Goal: Task Accomplishment & Management: Complete application form

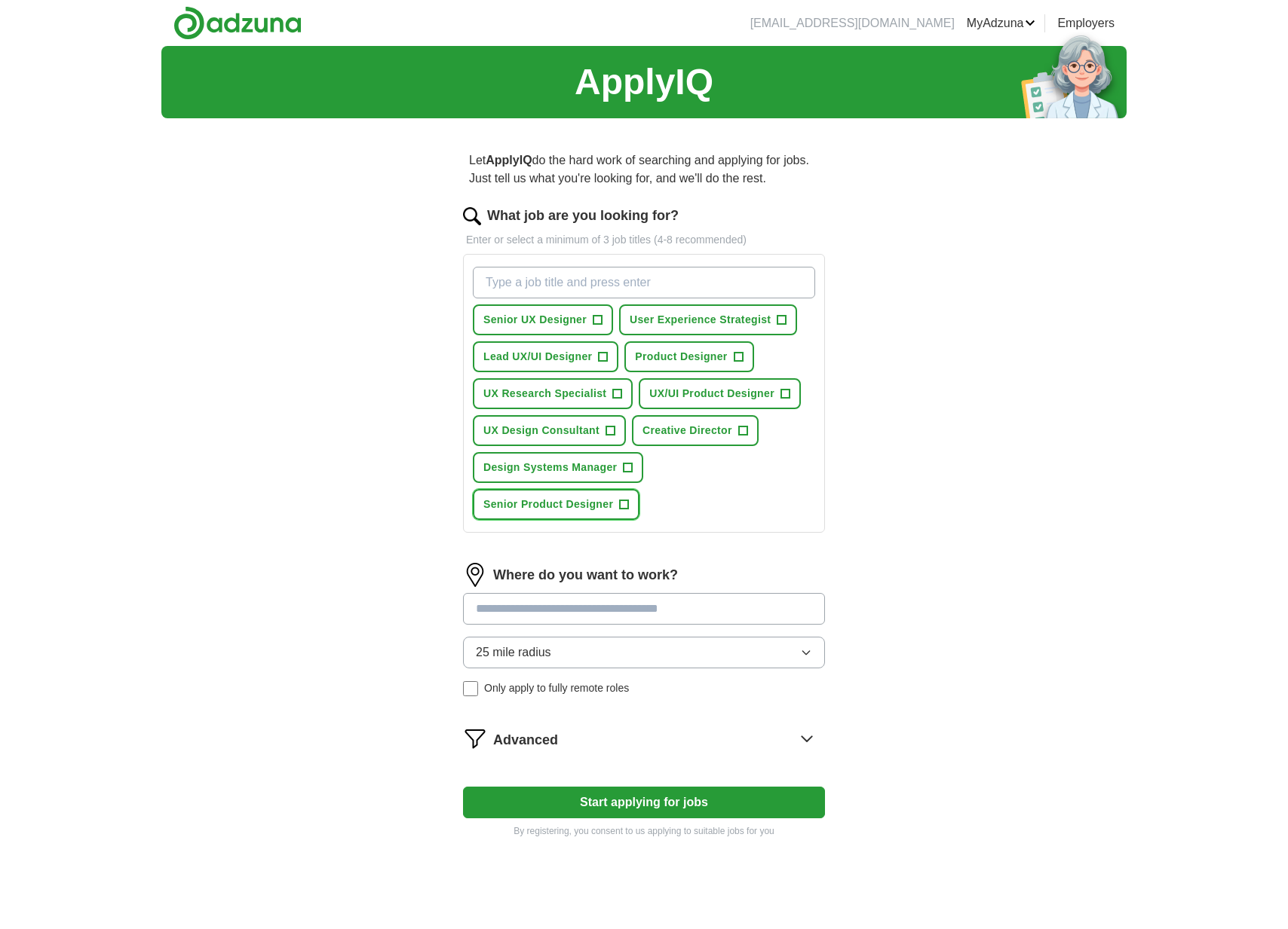
click at [625, 507] on span "+" at bounding box center [624, 506] width 9 height 12
click at [734, 653] on button "25 mile radius" at bounding box center [644, 653] width 362 height 32
click at [857, 653] on div "Let ApplyIQ do the hard work of searching and applying for jobs. Just tell us w…" at bounding box center [644, 494] width 483 height 728
click at [745, 434] on span "+" at bounding box center [743, 431] width 9 height 12
click at [741, 357] on span "+" at bounding box center [738, 358] width 9 height 12
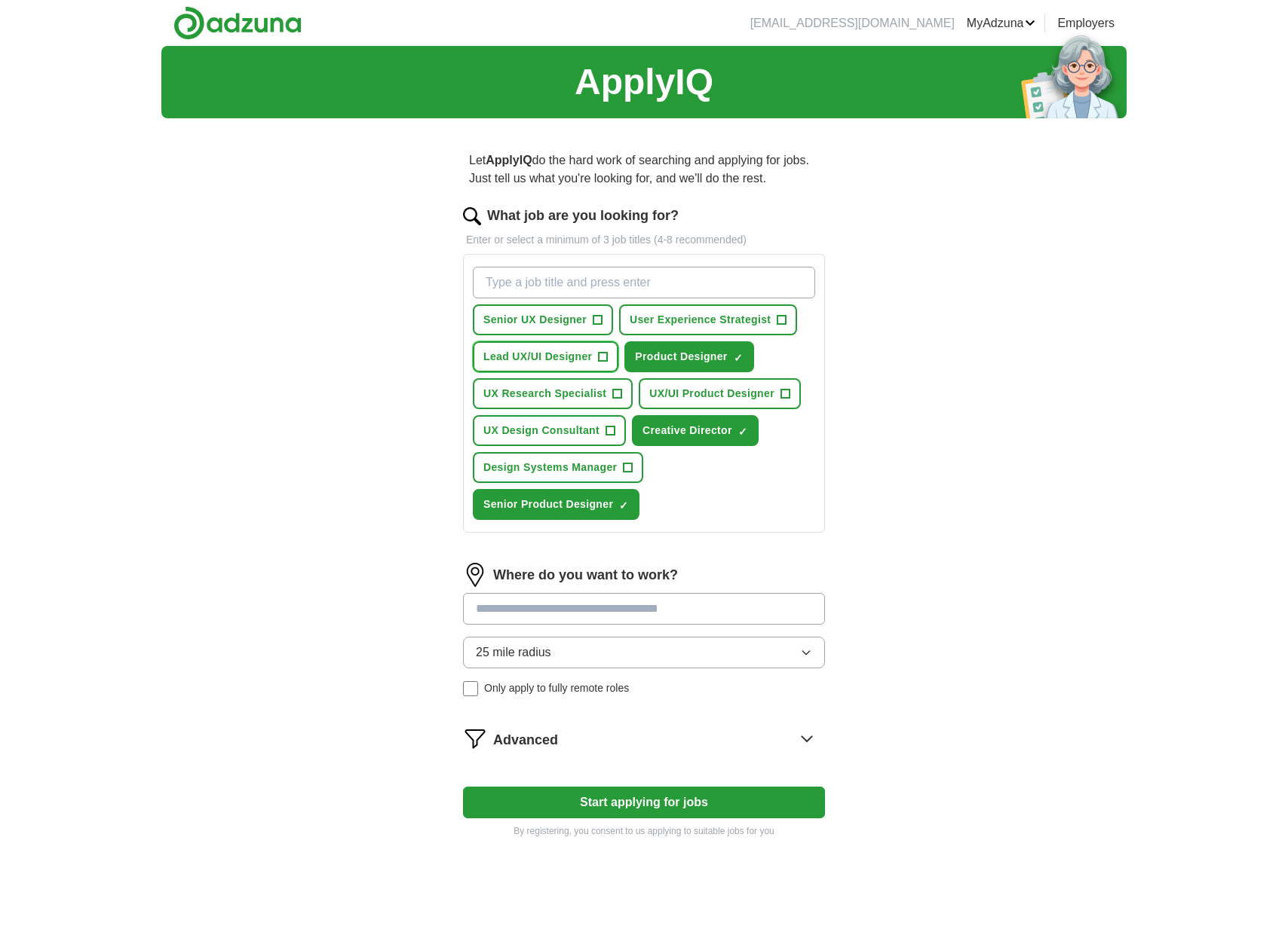
click at [566, 355] on span "Lead UX/UI Designer" at bounding box center [538, 357] width 108 height 15
click at [536, 458] on button "Design Systems Manager +" at bounding box center [558, 468] width 170 height 31
click at [529, 313] on span "Senior UX Designer" at bounding box center [534, 320] width 103 height 15
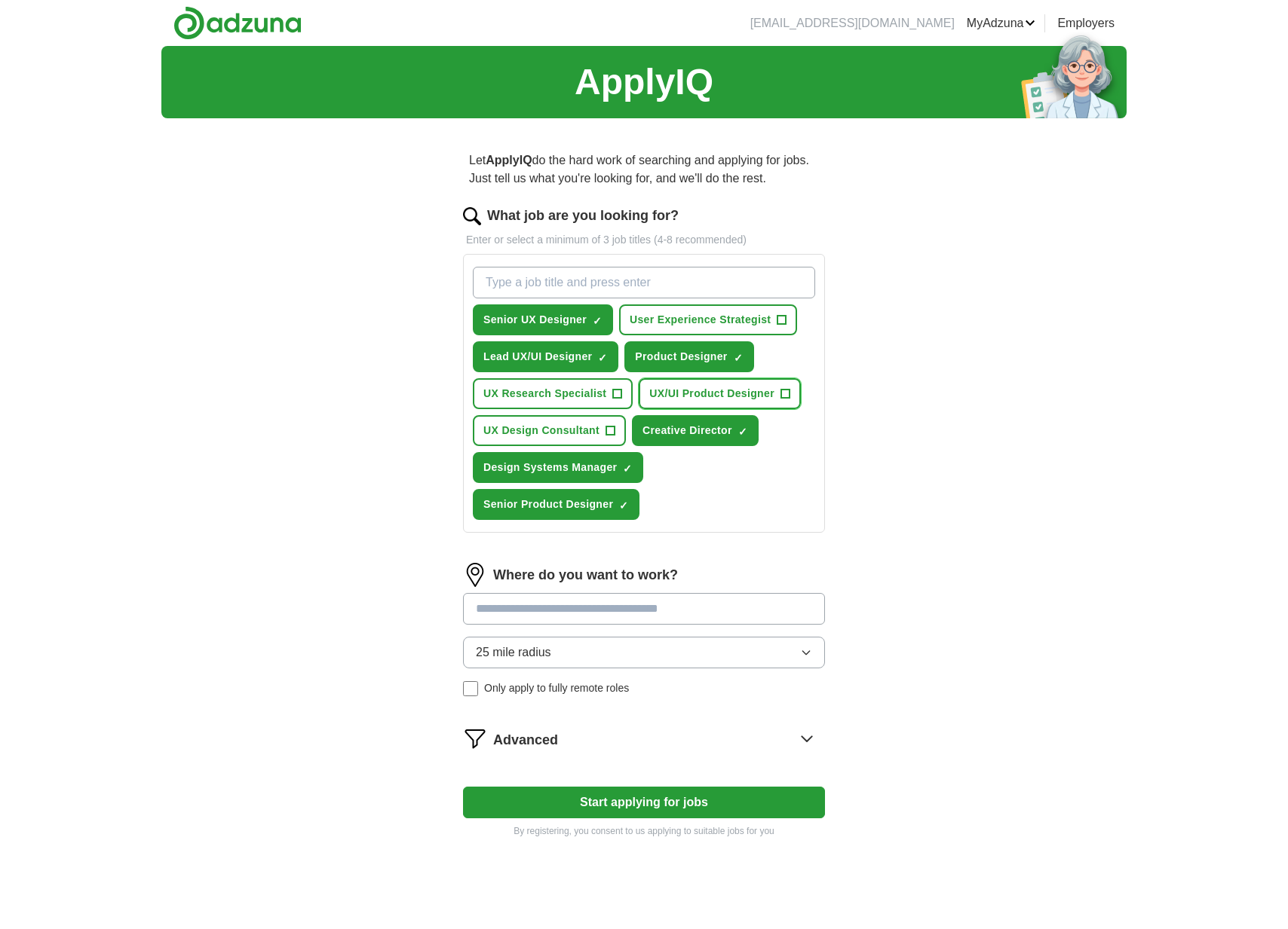
click at [756, 393] on span "UX/UI Product Designer" at bounding box center [712, 393] width 125 height 15
click at [744, 612] on input at bounding box center [644, 608] width 362 height 32
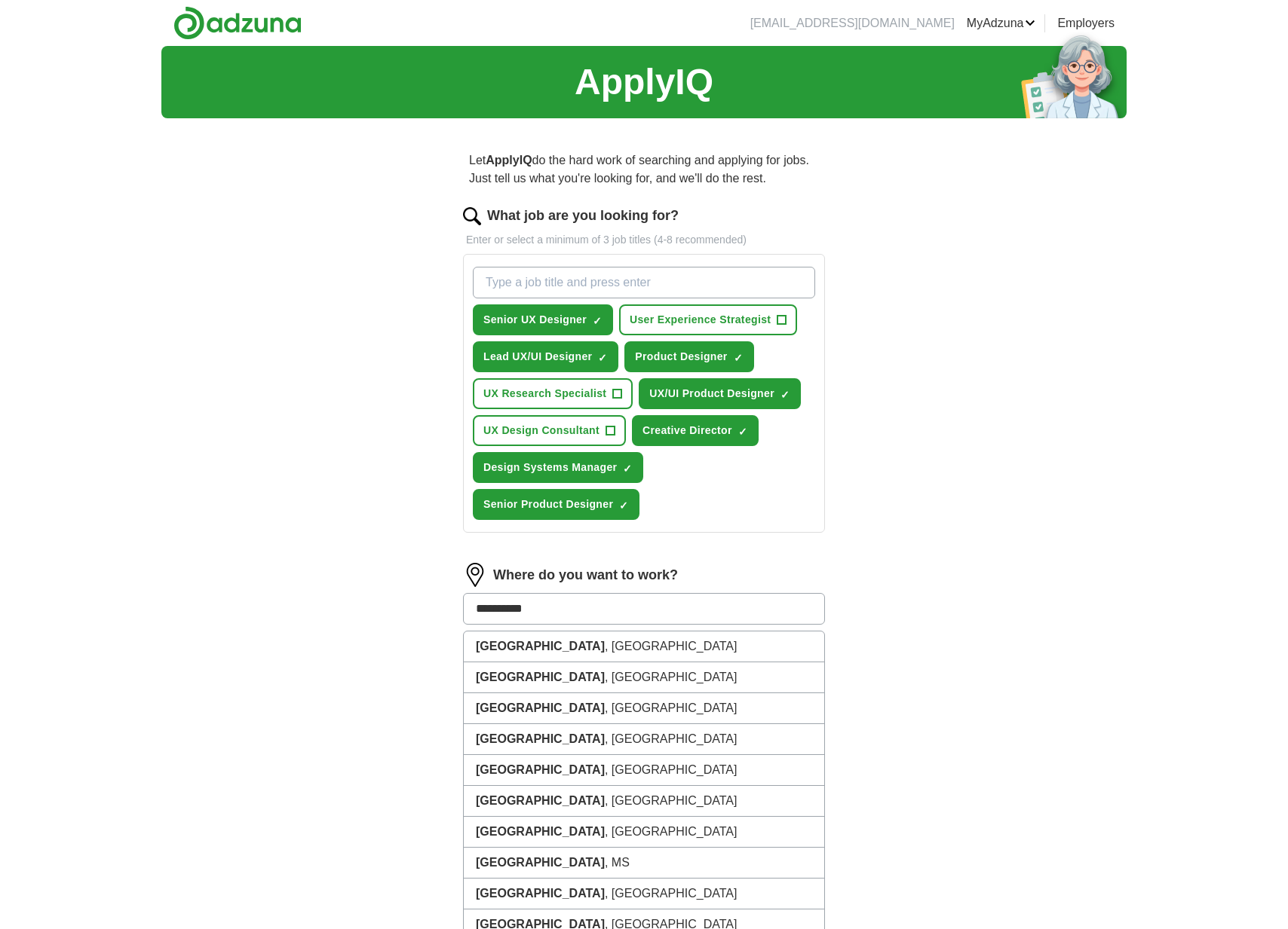
type input "**********"
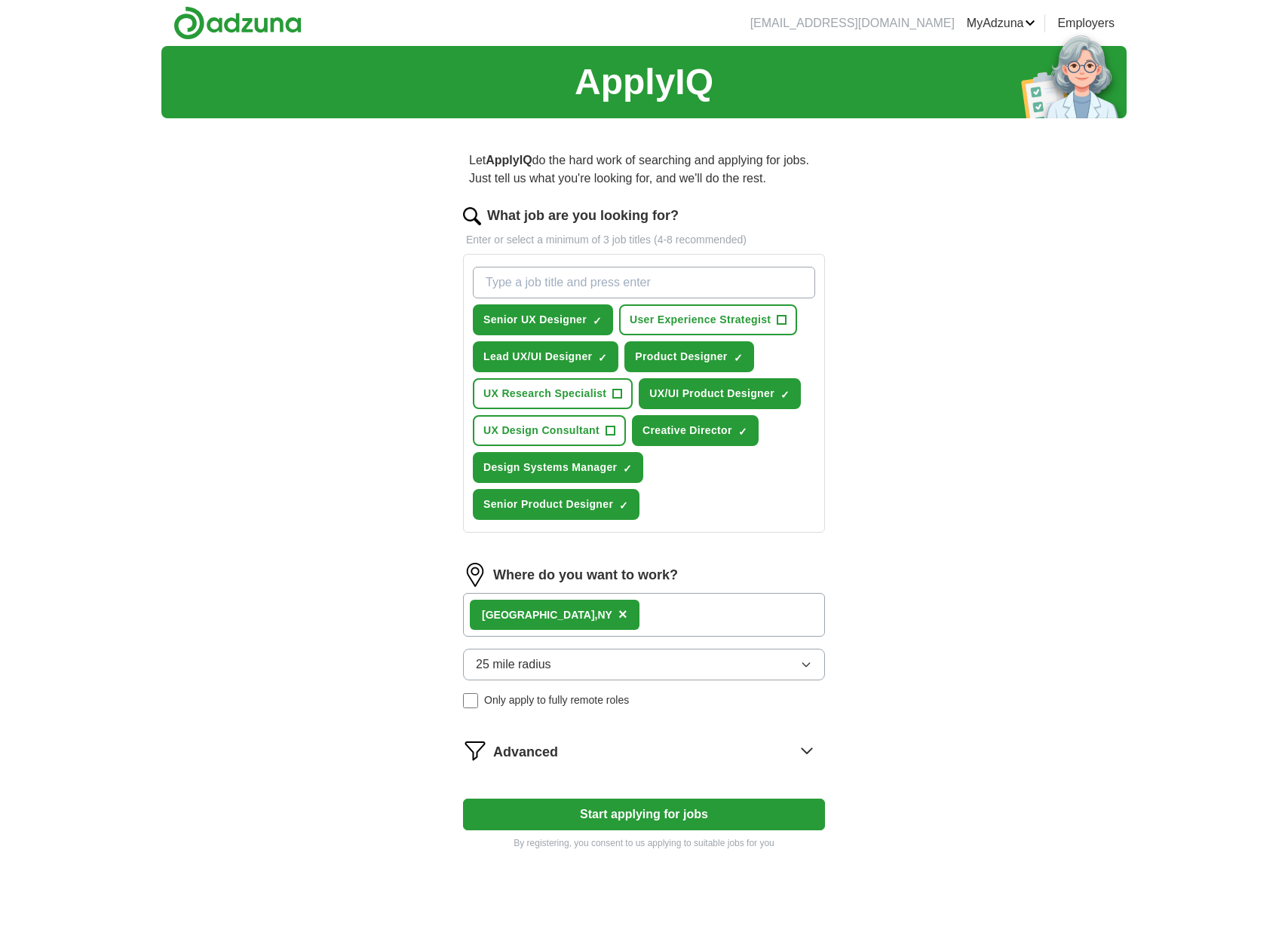
click at [559, 654] on button "25 mile radius" at bounding box center [644, 664] width 362 height 32
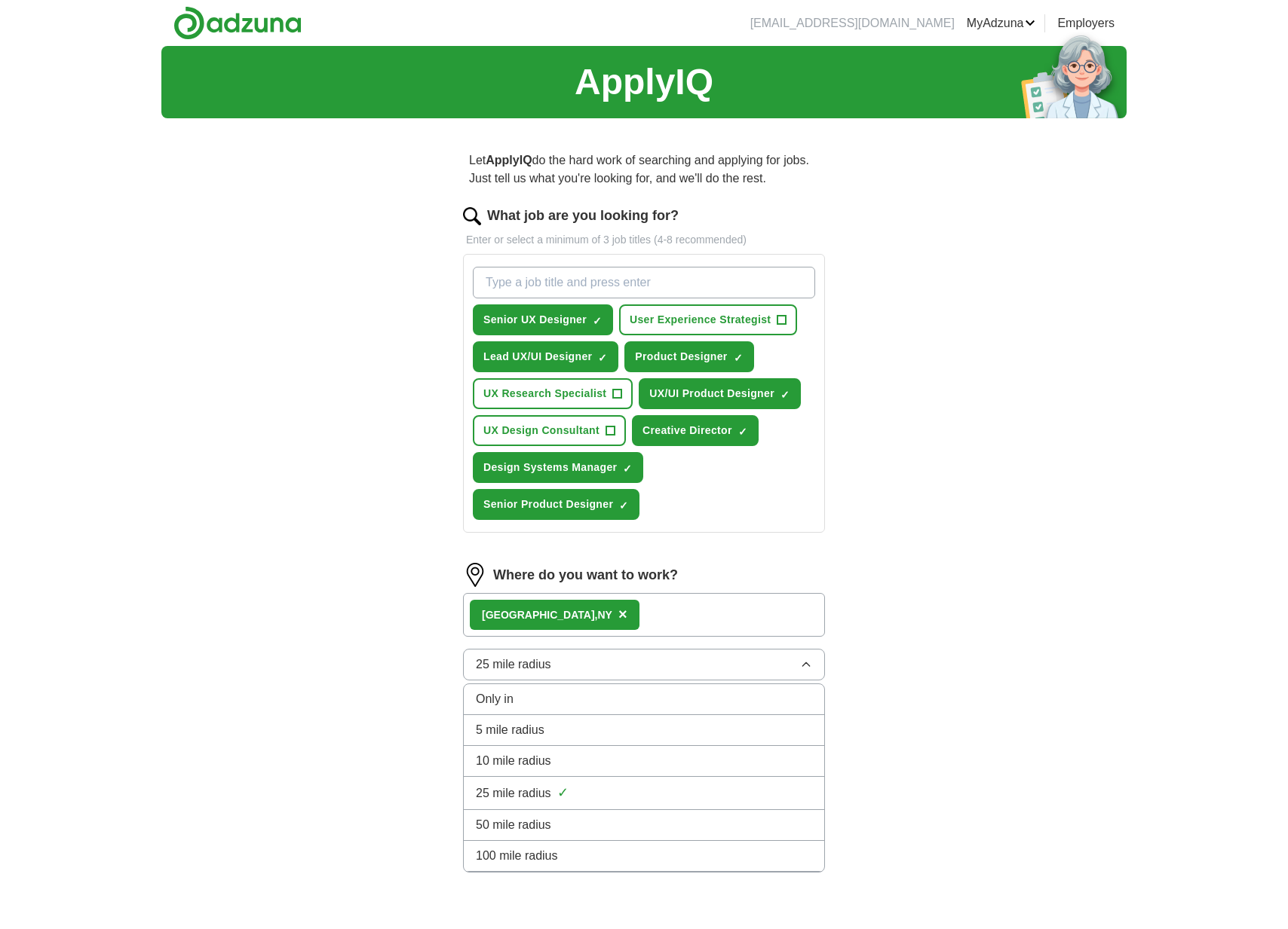
click at [562, 760] on div "10 mile radius" at bounding box center [644, 761] width 336 height 18
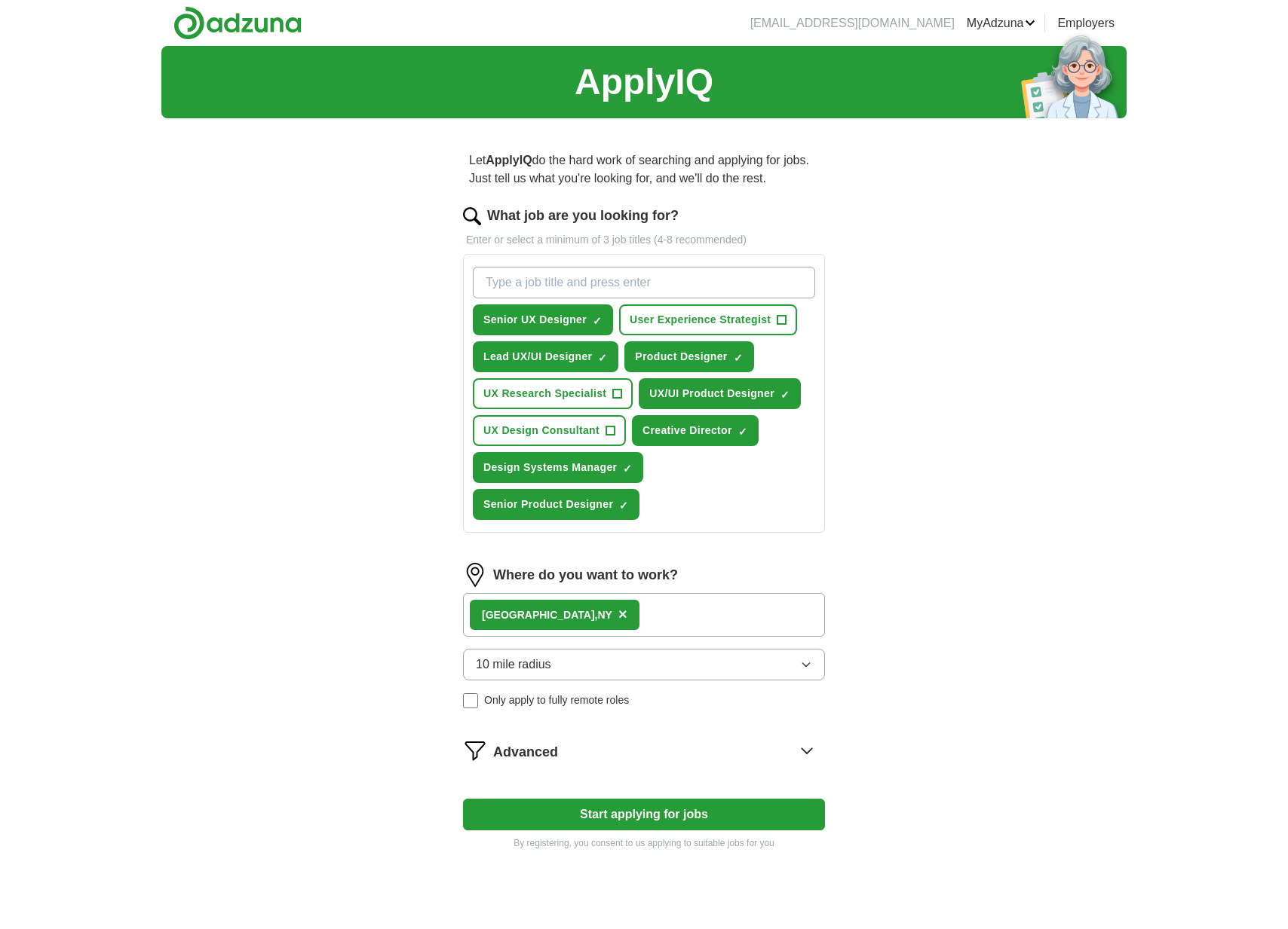
click at [417, 769] on div "Let ApplyIQ do the hard work of searching and applying for jobs. Just tell us w…" at bounding box center [644, 500] width 483 height 741
click at [565, 811] on button "Start applying for jobs" at bounding box center [644, 814] width 362 height 32
select select "**"
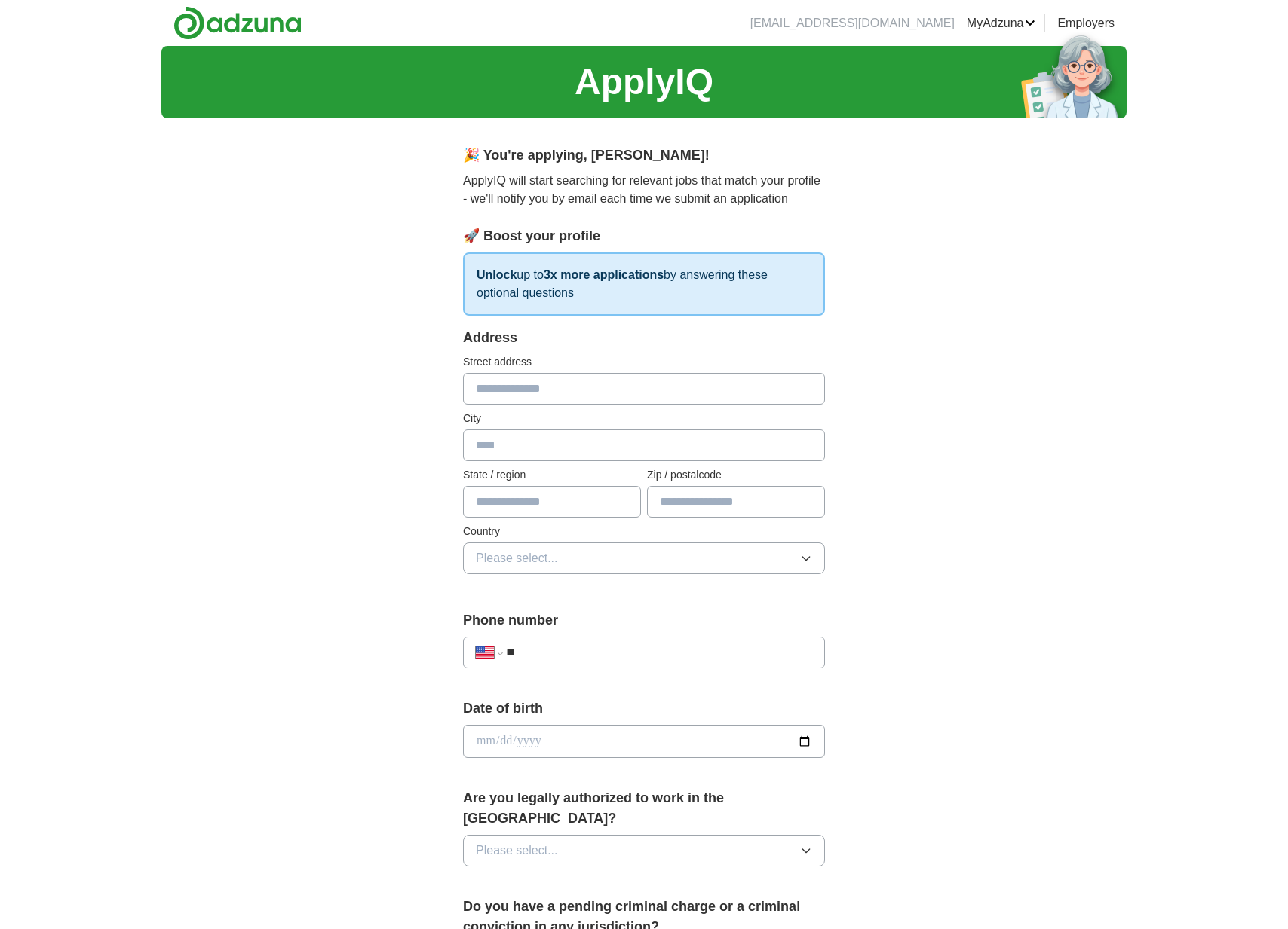
click at [517, 444] on input "text" at bounding box center [644, 445] width 362 height 32
type input "********"
type input "*"
type input "**"
click at [524, 550] on span "Please select..." at bounding box center [517, 558] width 82 height 18
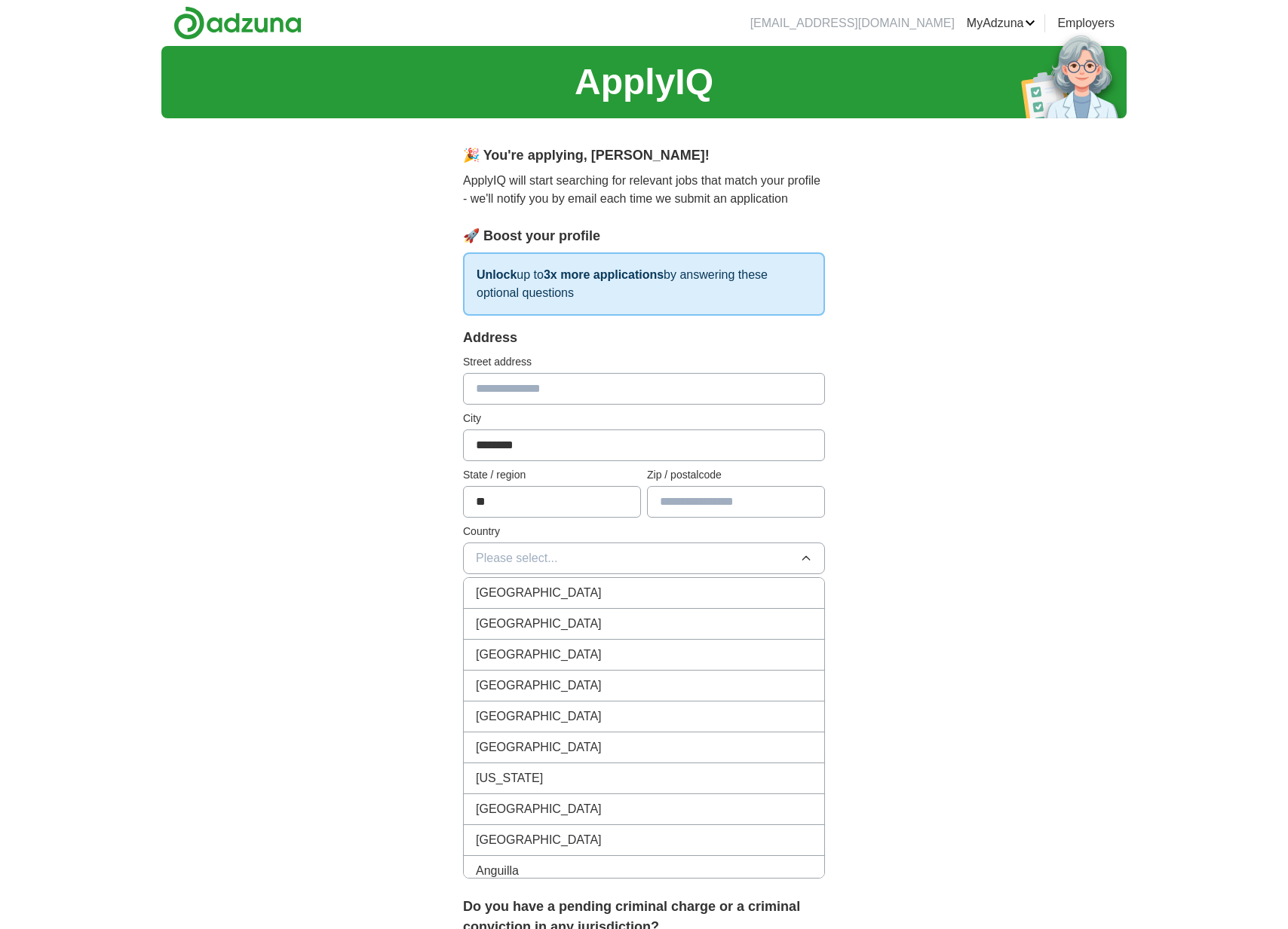
click at [524, 615] on span "[GEOGRAPHIC_DATA]" at bounding box center [538, 623] width 126 height 18
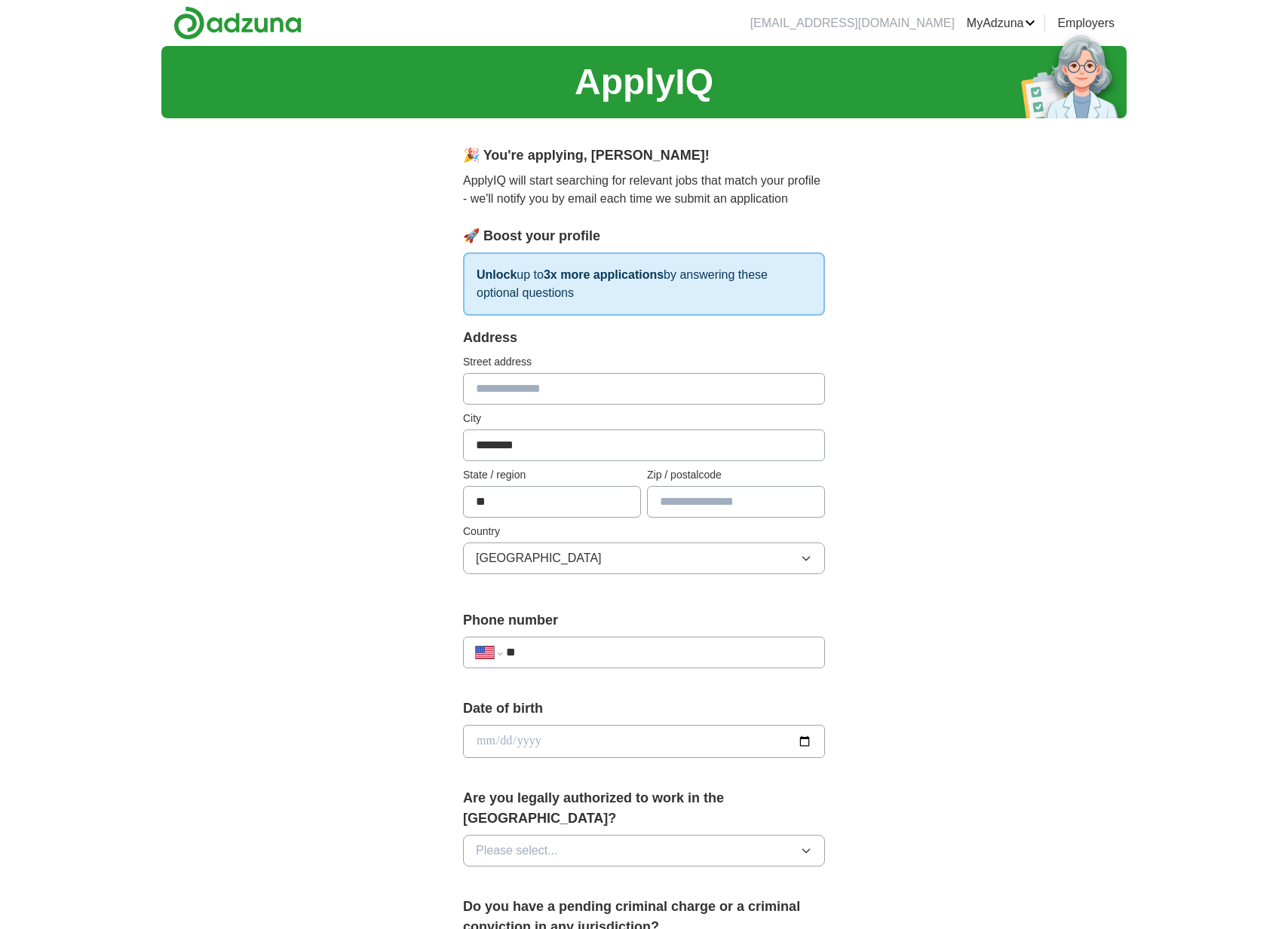
click at [577, 650] on input "**" at bounding box center [658, 652] width 306 height 18
click at [574, 729] on input "date" at bounding box center [644, 742] width 362 height 33
type input "**********"
click at [514, 842] on span "Please select..." at bounding box center [517, 851] width 82 height 18
click at [521, 876] on div "Yes" at bounding box center [644, 885] width 336 height 18
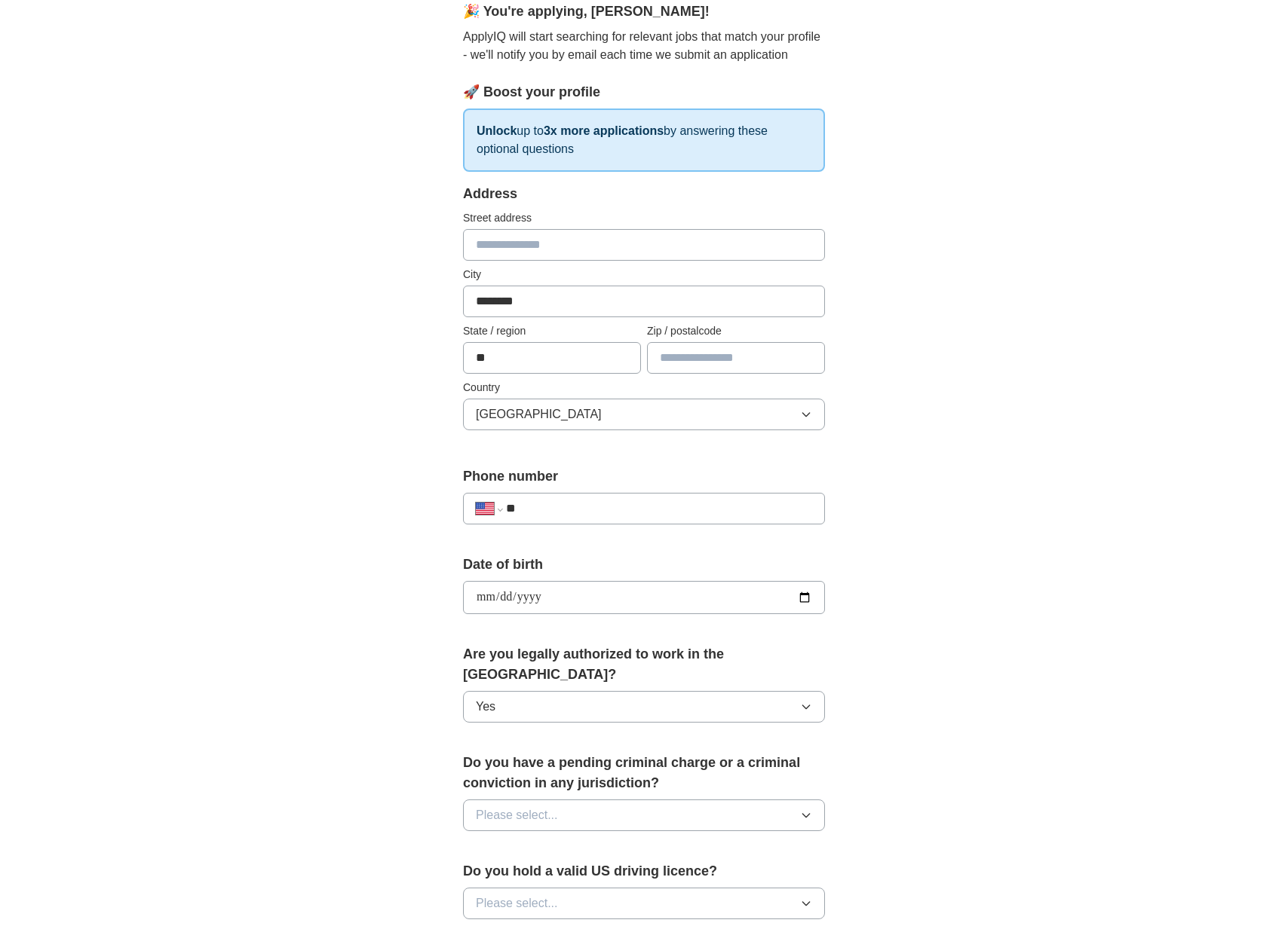
scroll to position [159, 0]
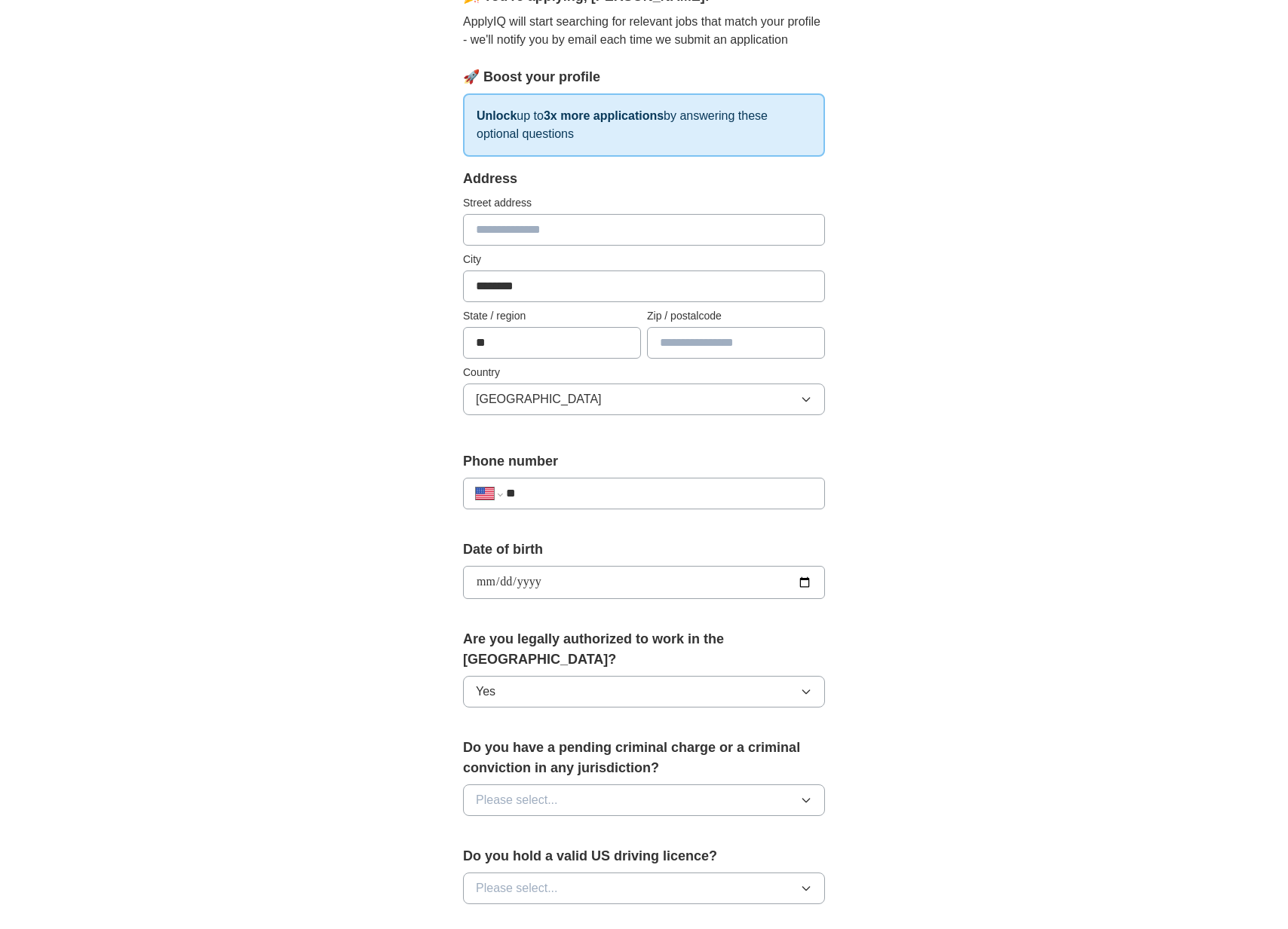
click at [600, 785] on button "Please select..." at bounding box center [644, 800] width 362 height 32
click at [596, 851] on li "No" at bounding box center [644, 866] width 360 height 31
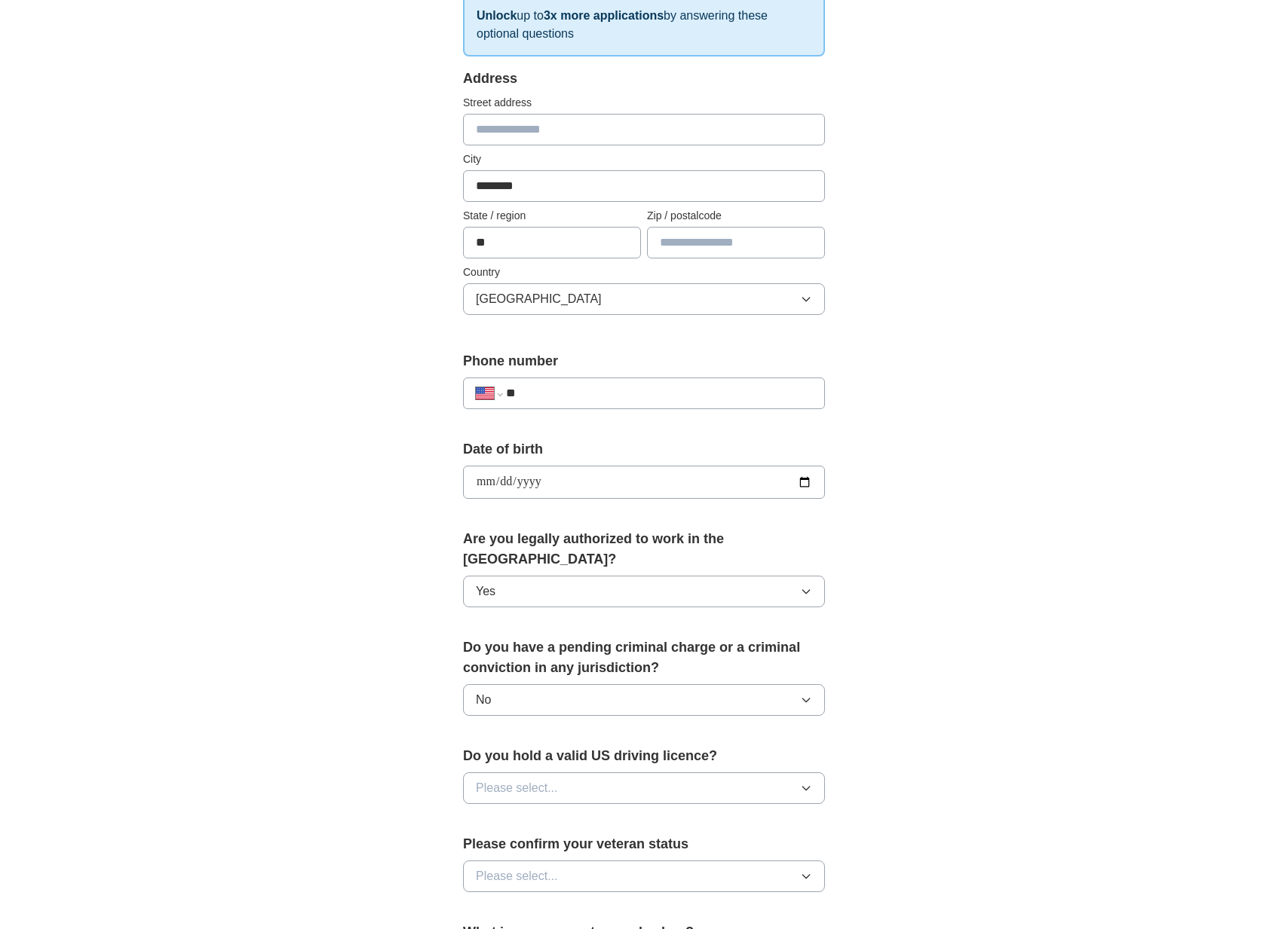
scroll to position [262, 0]
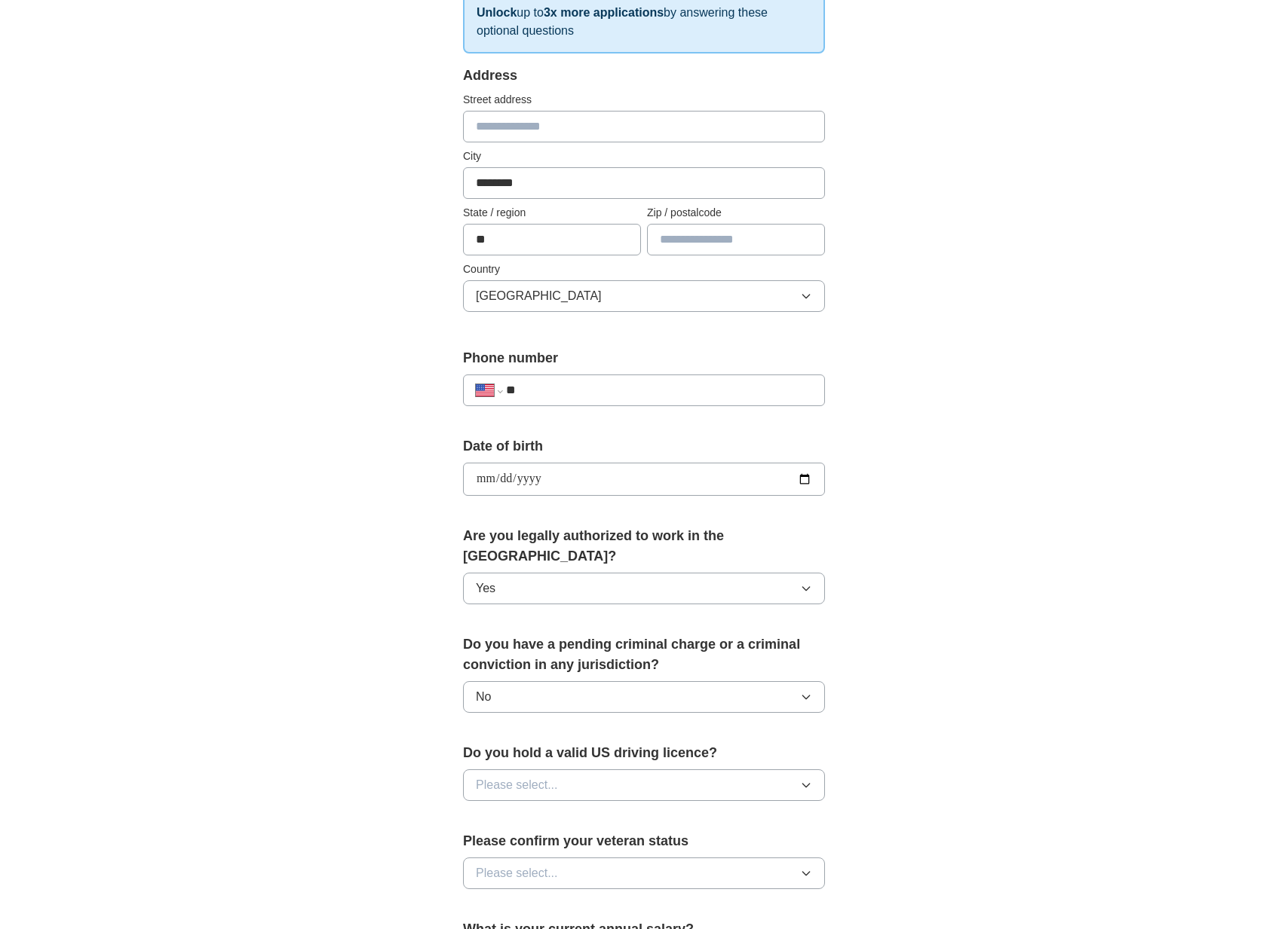
click at [551, 776] on span "Please select..." at bounding box center [517, 785] width 82 height 18
click at [548, 811] on div "Yes" at bounding box center [644, 820] width 336 height 18
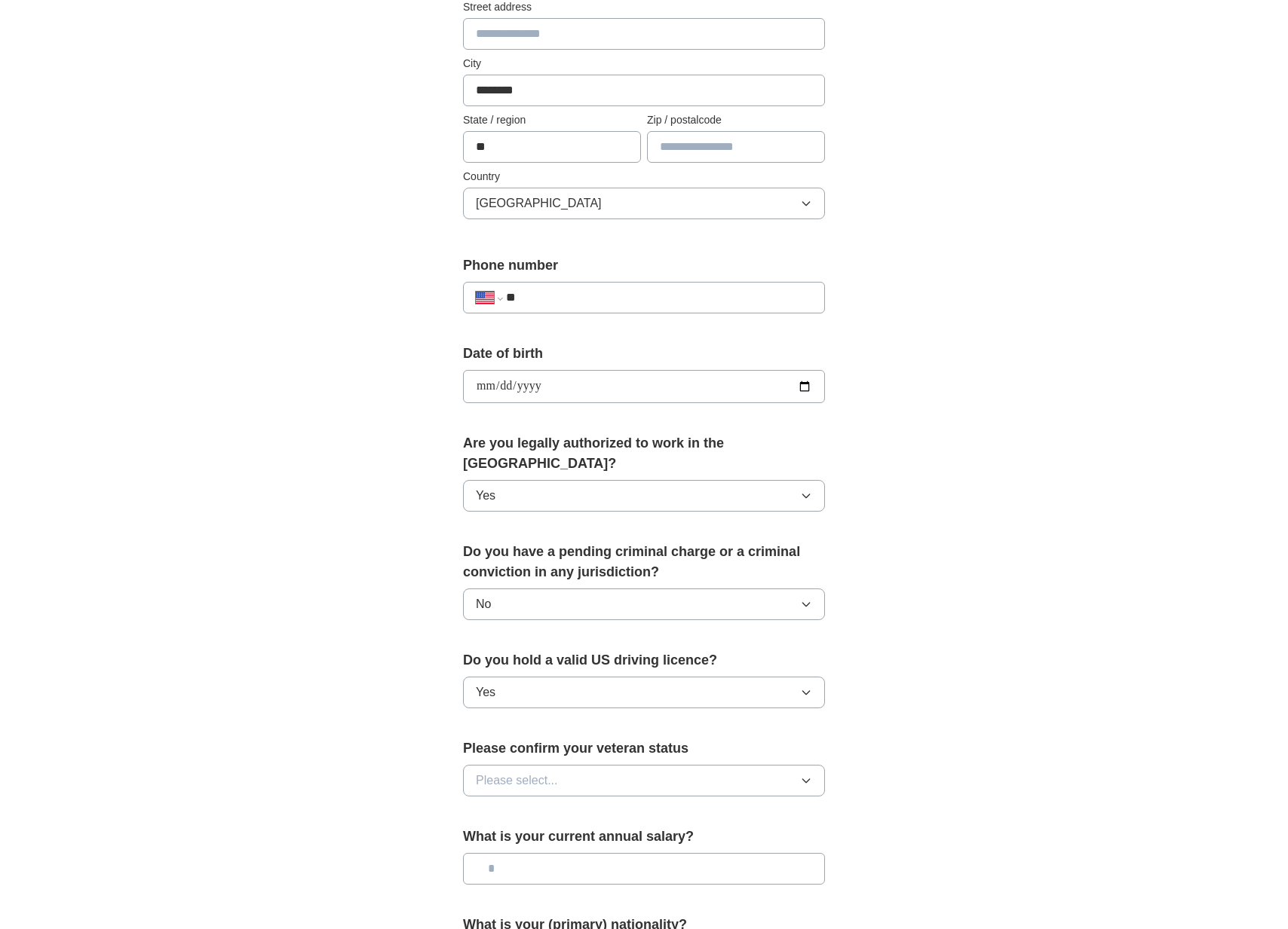
scroll to position [357, 0]
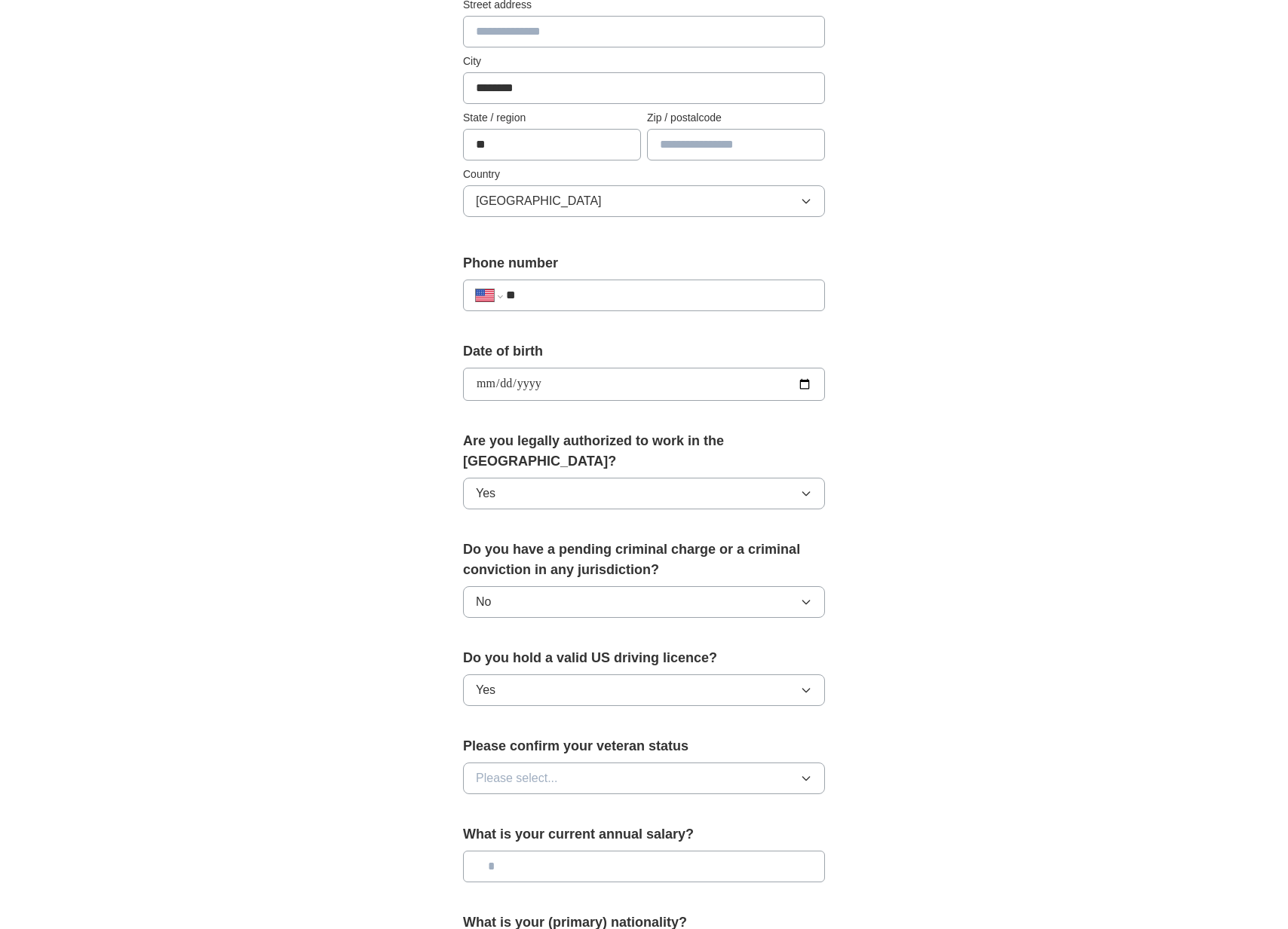
click at [539, 770] on span "Please select..." at bounding box center [517, 778] width 82 height 18
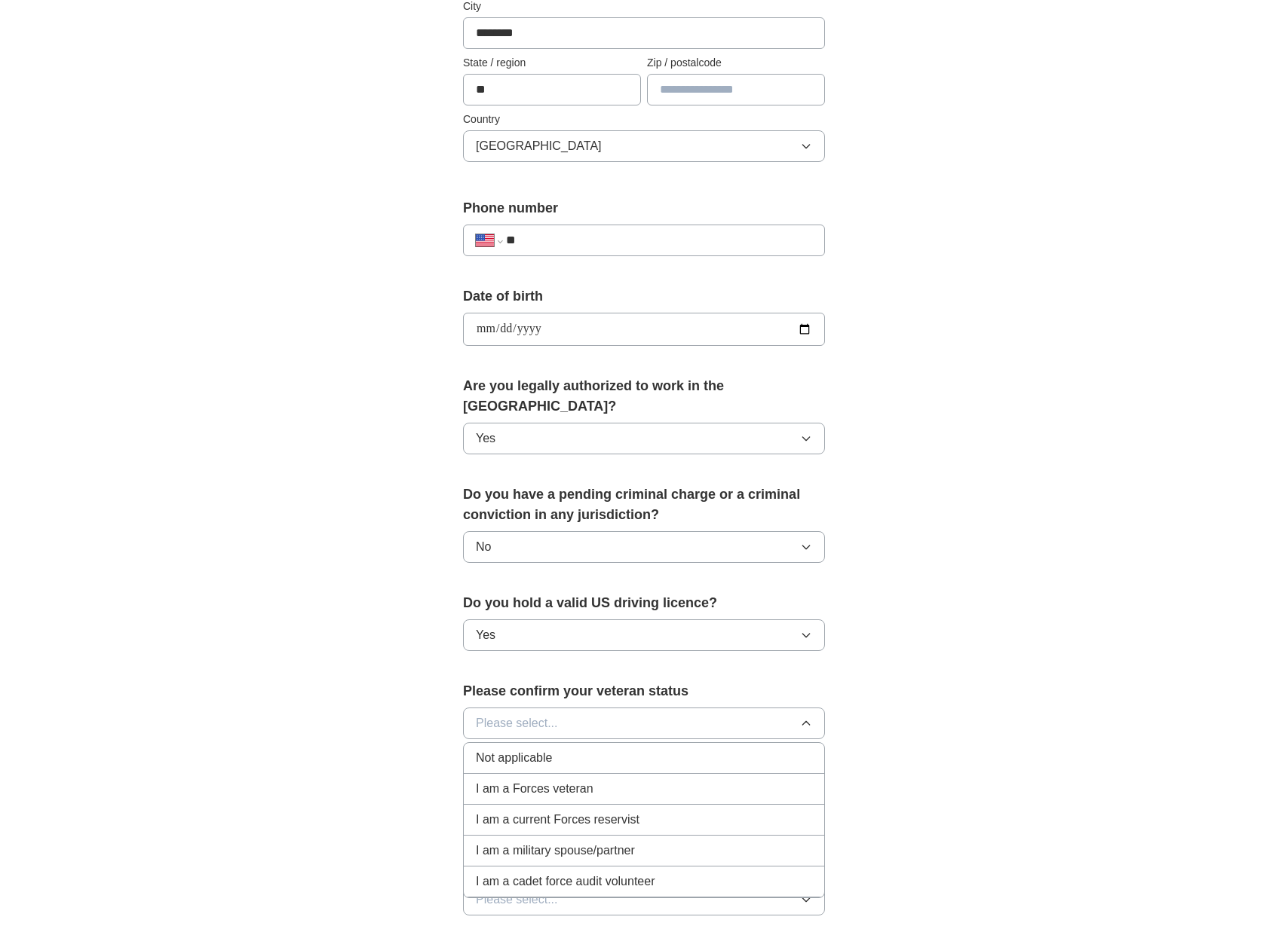
scroll to position [417, 0]
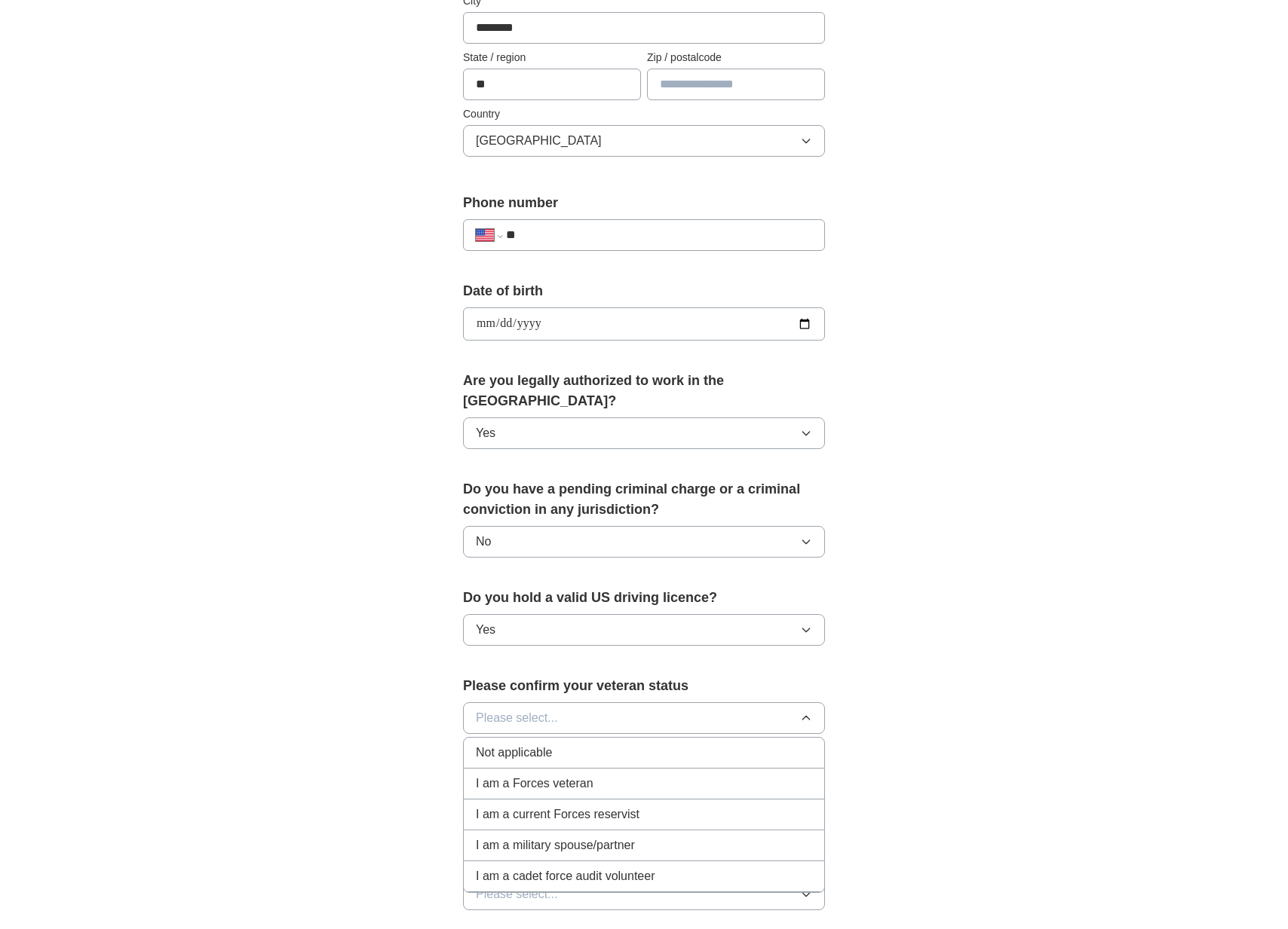
click at [540, 744] on span "Not applicable" at bounding box center [513, 752] width 76 height 18
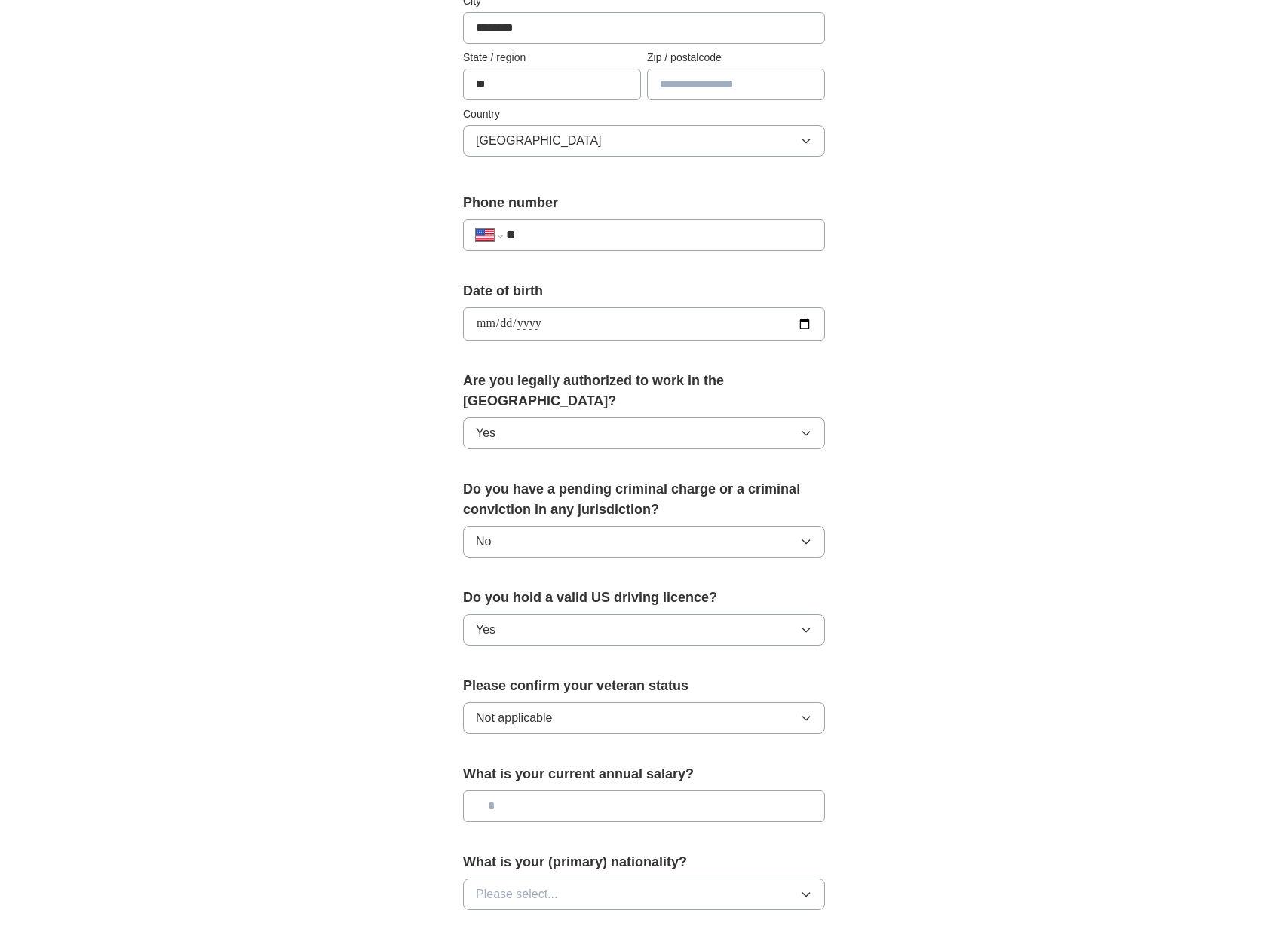
click at [540, 790] on input "text" at bounding box center [644, 806] width 362 height 32
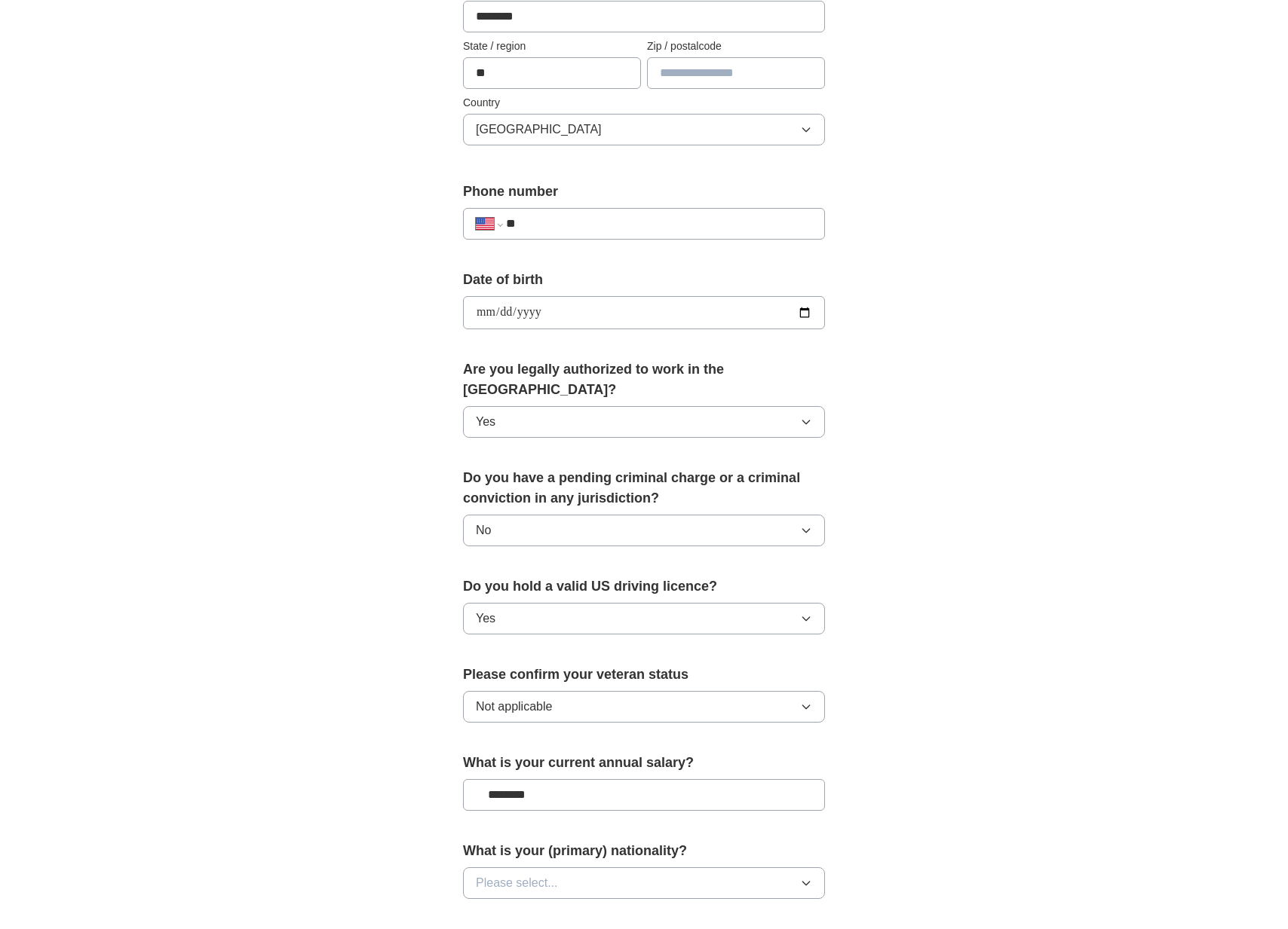
scroll to position [433, 0]
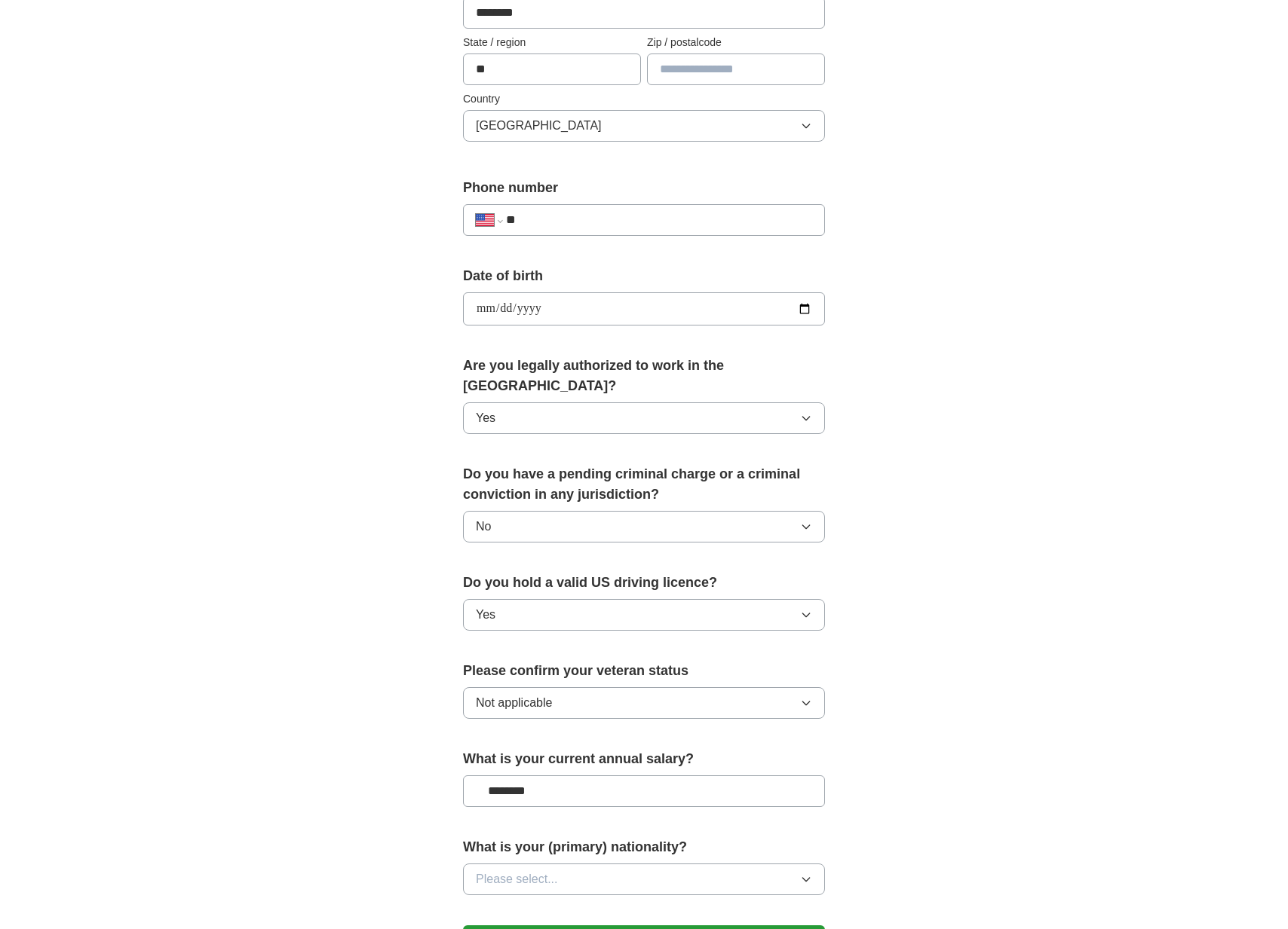
type input "********"
click at [531, 871] on span "Please select..." at bounding box center [517, 879] width 82 height 18
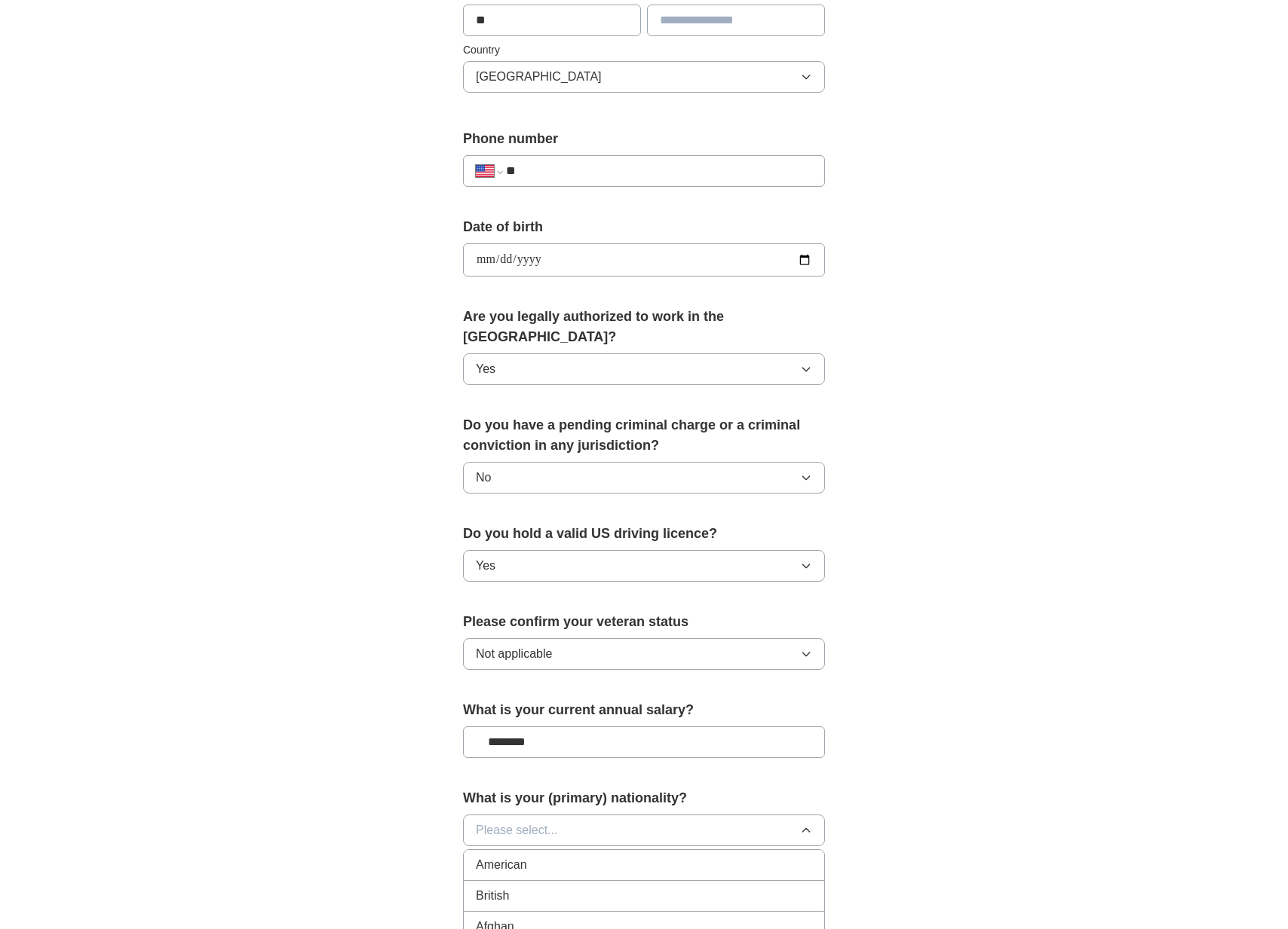
scroll to position [489, 0]
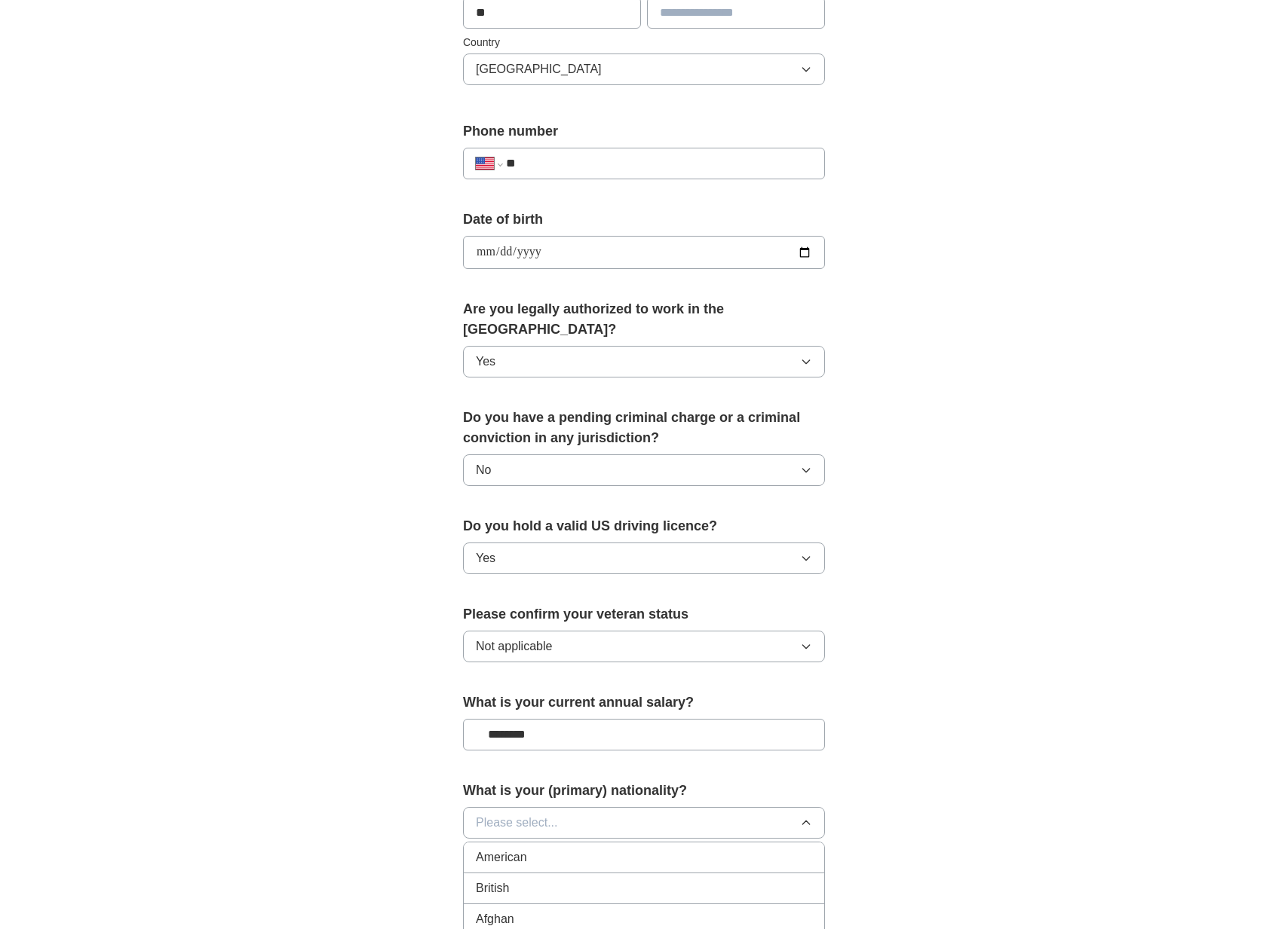
click at [527, 848] on div "American" at bounding box center [644, 857] width 336 height 18
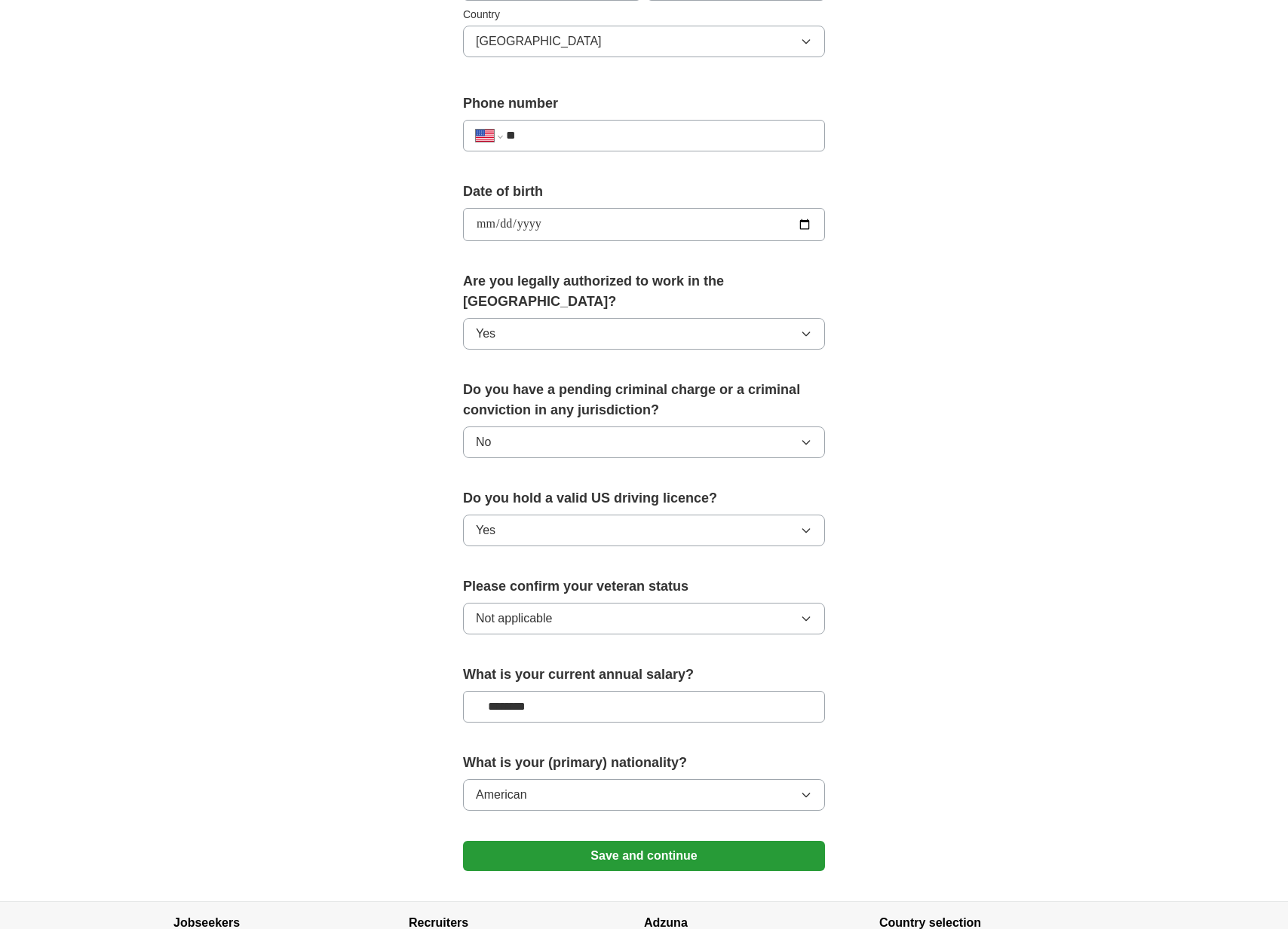
scroll to position [532, 0]
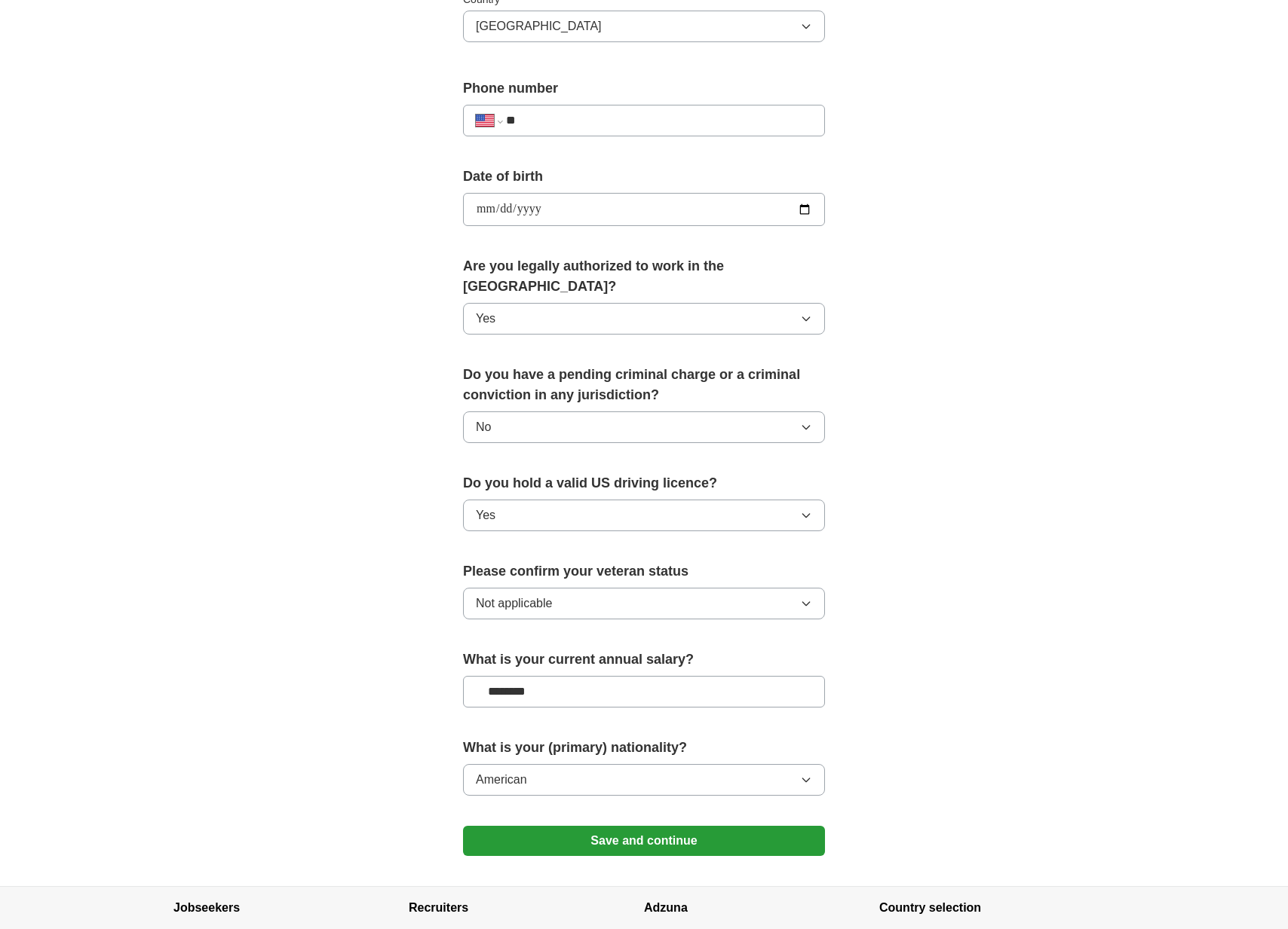
click at [504, 826] on button "Save and continue" at bounding box center [644, 841] width 362 height 30
